Goal: Check status

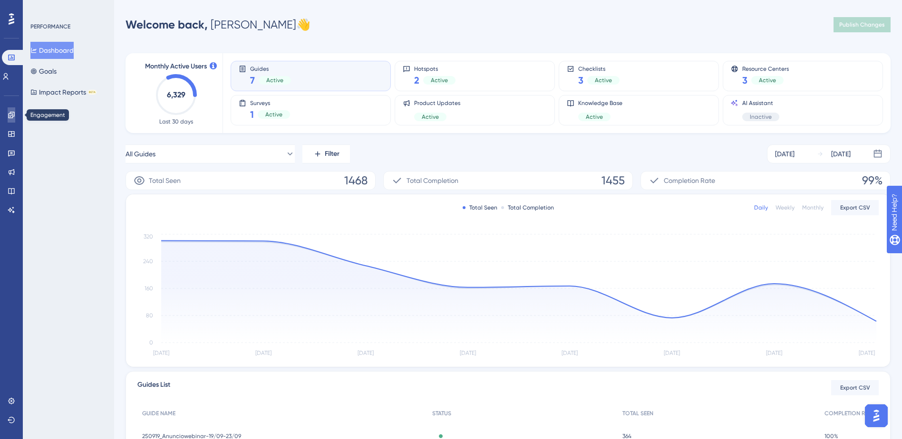
click at [8, 114] on icon at bounding box center [12, 115] width 8 height 8
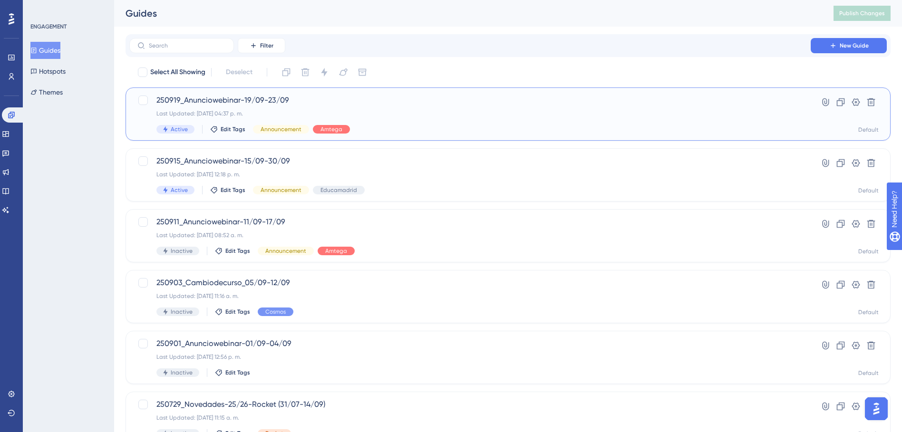
click at [240, 97] on span "250919_Anunciowebinar-19/09-23/09" at bounding box center [469, 100] width 627 height 11
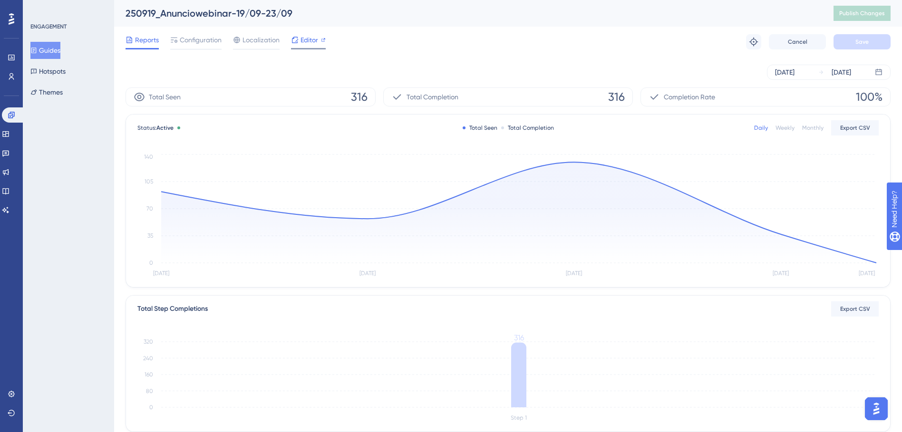
click at [308, 39] on span "Editor" at bounding box center [309, 39] width 18 height 11
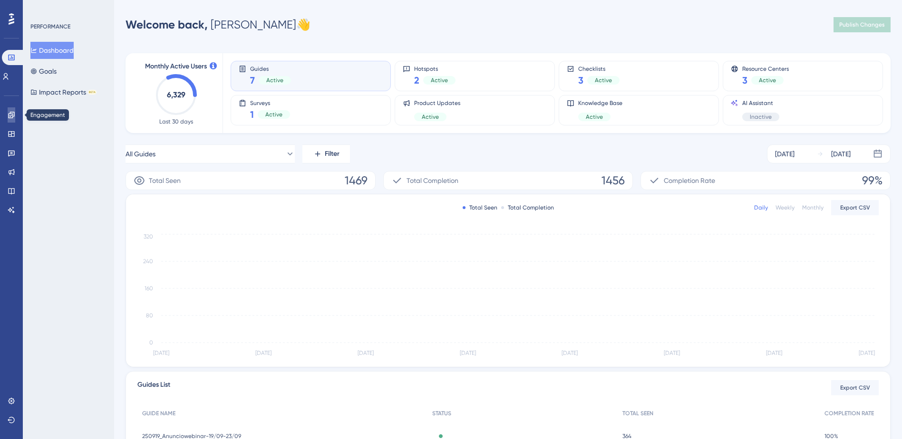
click at [10, 110] on link at bounding box center [12, 114] width 8 height 15
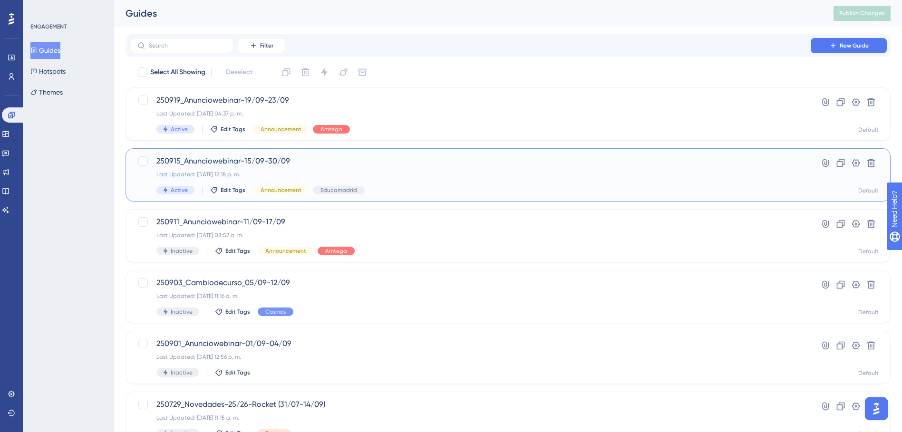
click at [254, 157] on span "250915_Anunciowebinar-15/09-30/09" at bounding box center [469, 160] width 627 height 11
